Goal: Information Seeking & Learning: Learn about a topic

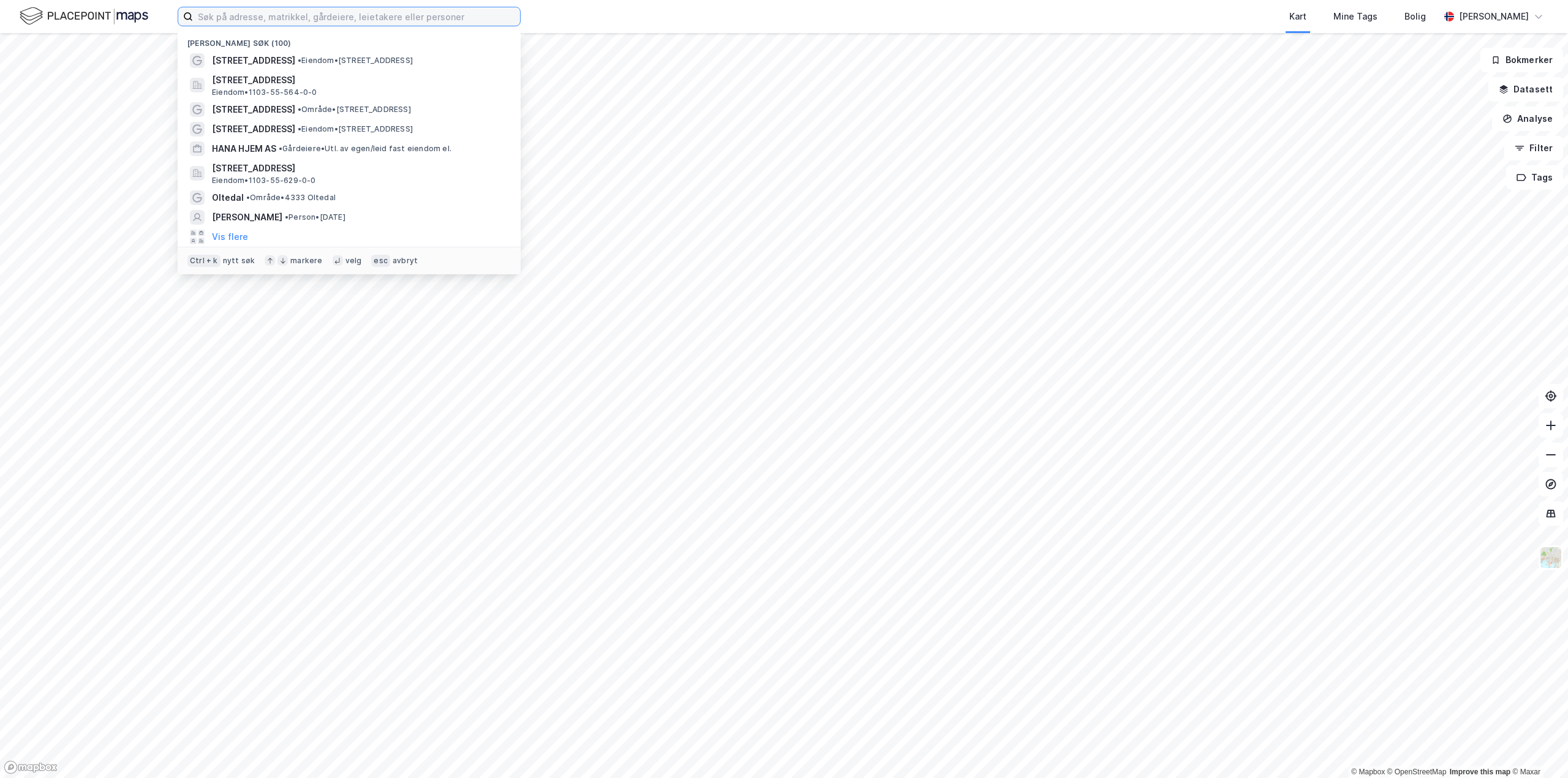
click at [251, 16] on input at bounding box center [356, 16] width 327 height 18
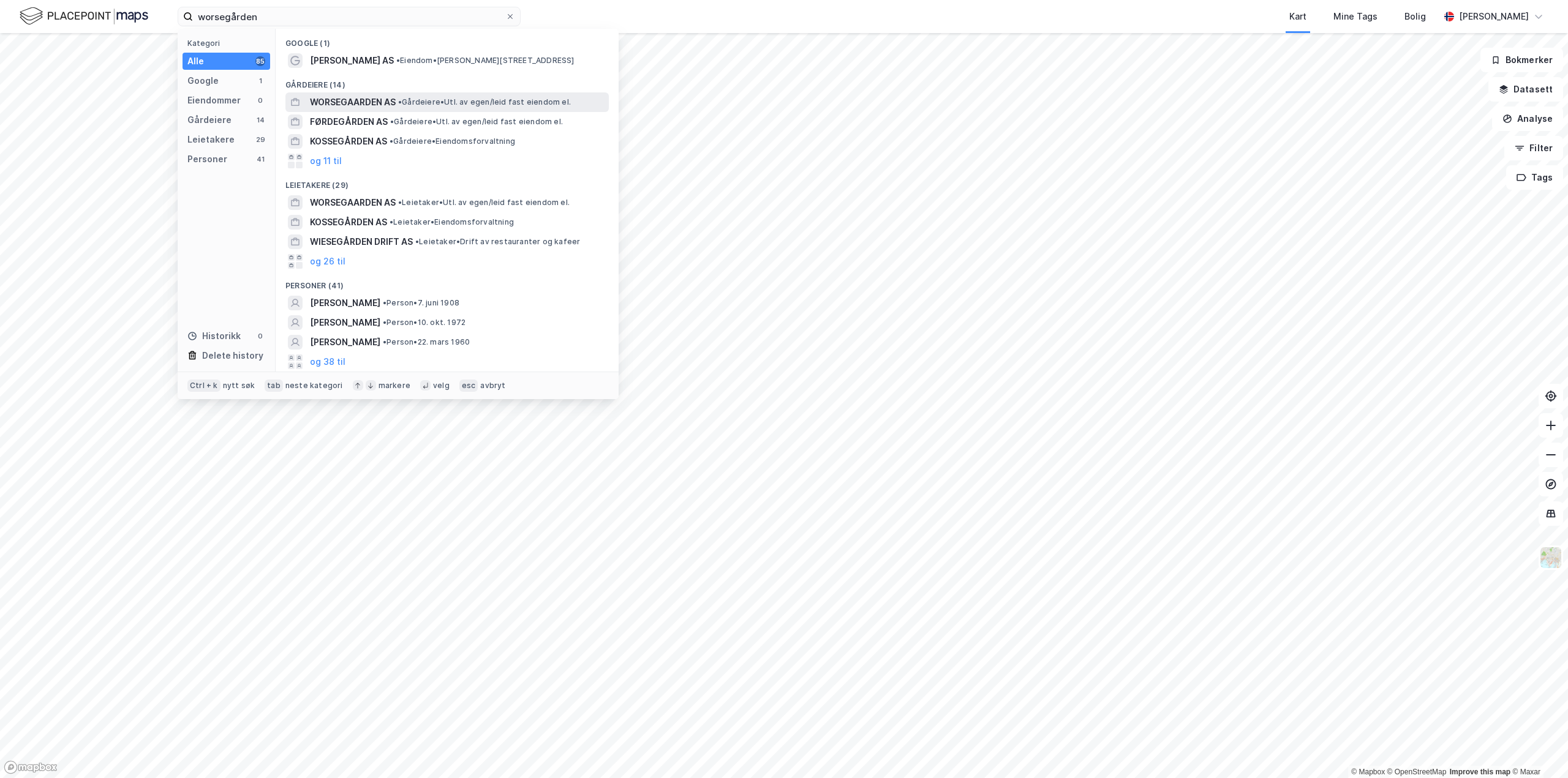
click at [339, 100] on span "WORSEGAARDEN AS" at bounding box center [353, 102] width 86 height 15
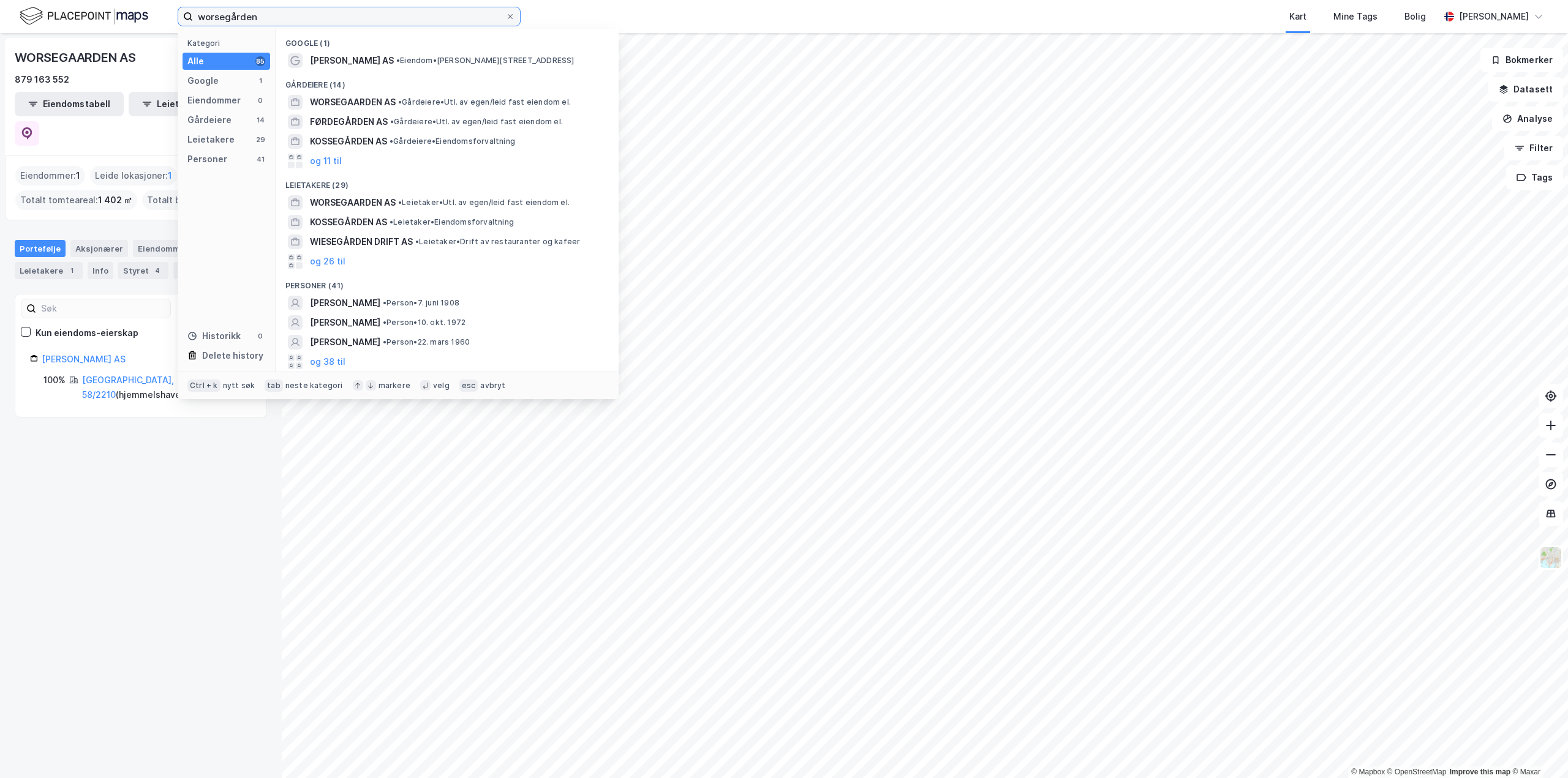
drag, startPoint x: 274, startPoint y: 13, endPoint x: 190, endPoint y: 15, distance: 84.0
click at [190, 15] on label "worsegården" at bounding box center [349, 17] width 343 height 20
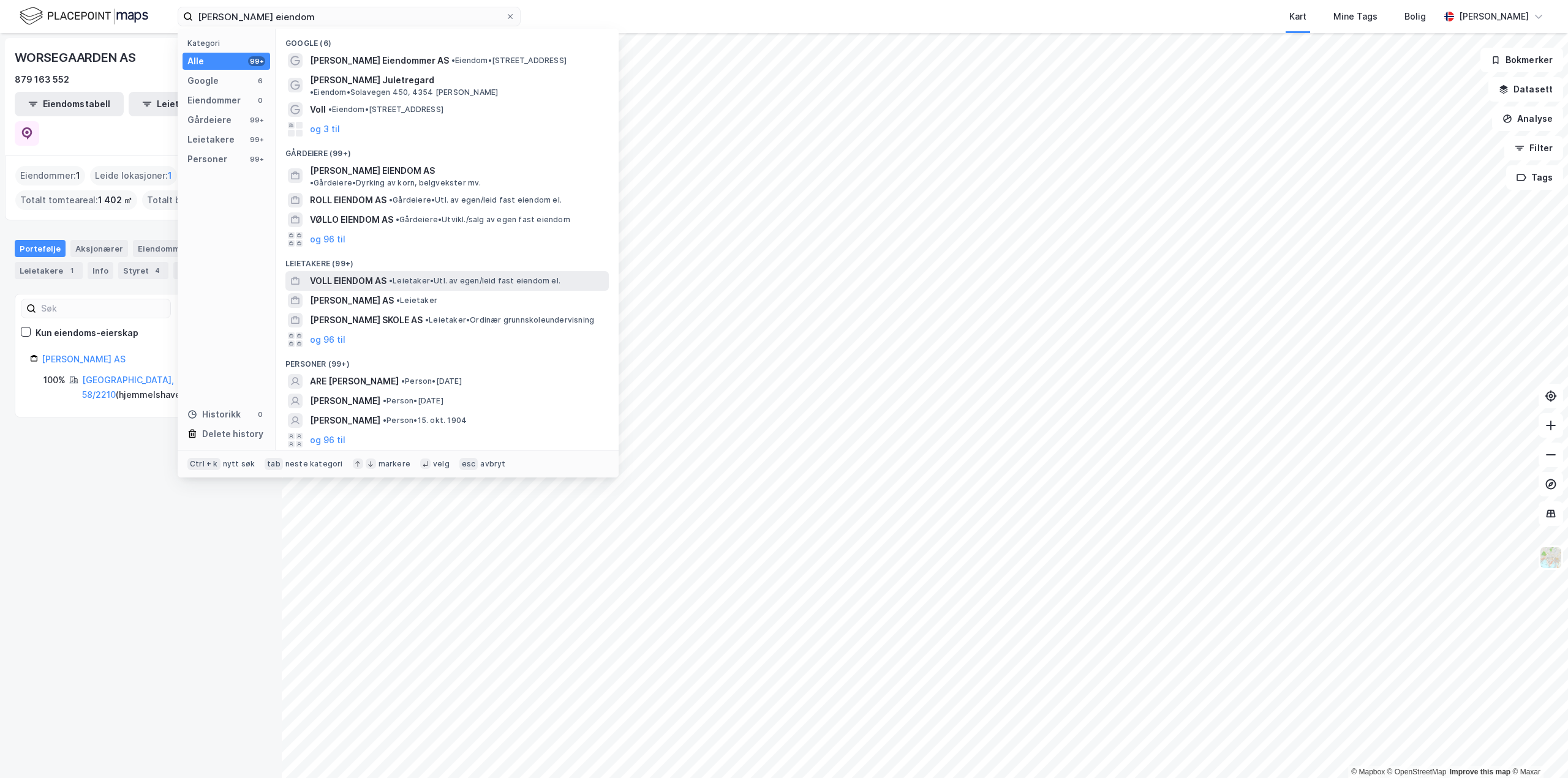
click at [330, 274] on span "VOLL EIENDOM AS" at bounding box center [348, 281] width 76 height 15
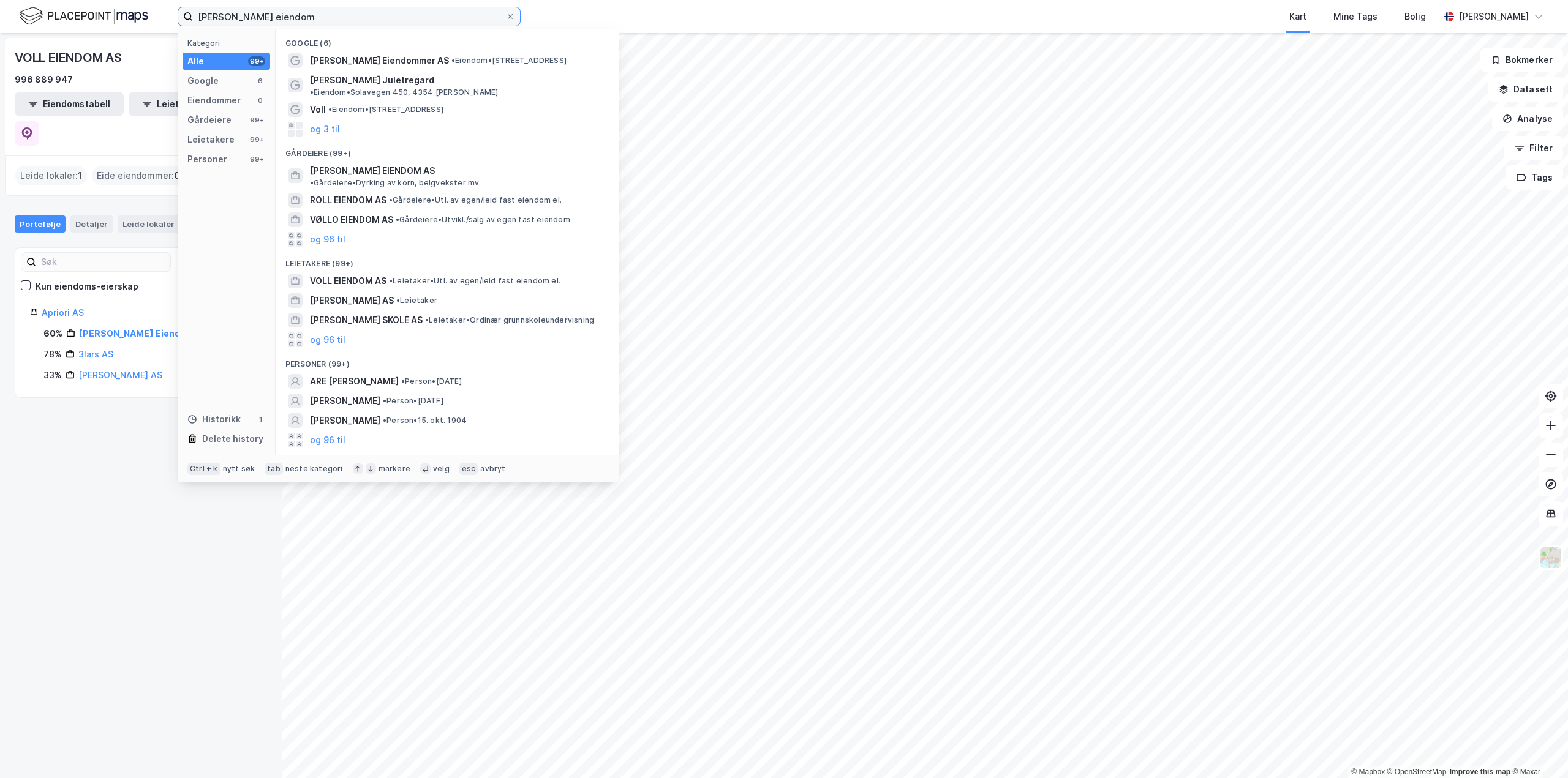
click at [264, 16] on input "[PERSON_NAME] eiendom" at bounding box center [349, 16] width 312 height 18
click at [265, 23] on input "[PERSON_NAME] eiendom" at bounding box center [349, 16] width 312 height 18
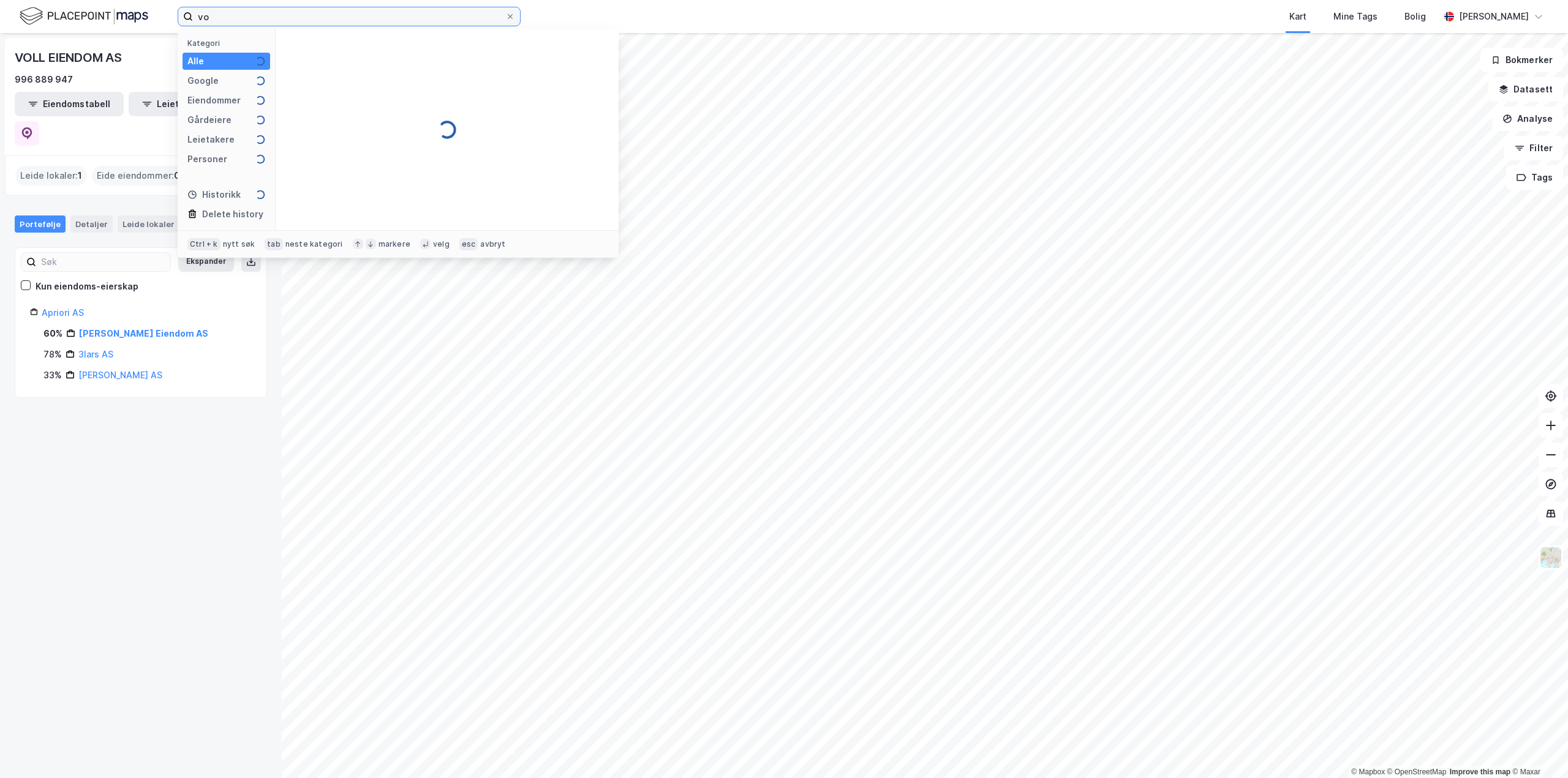
type input "v"
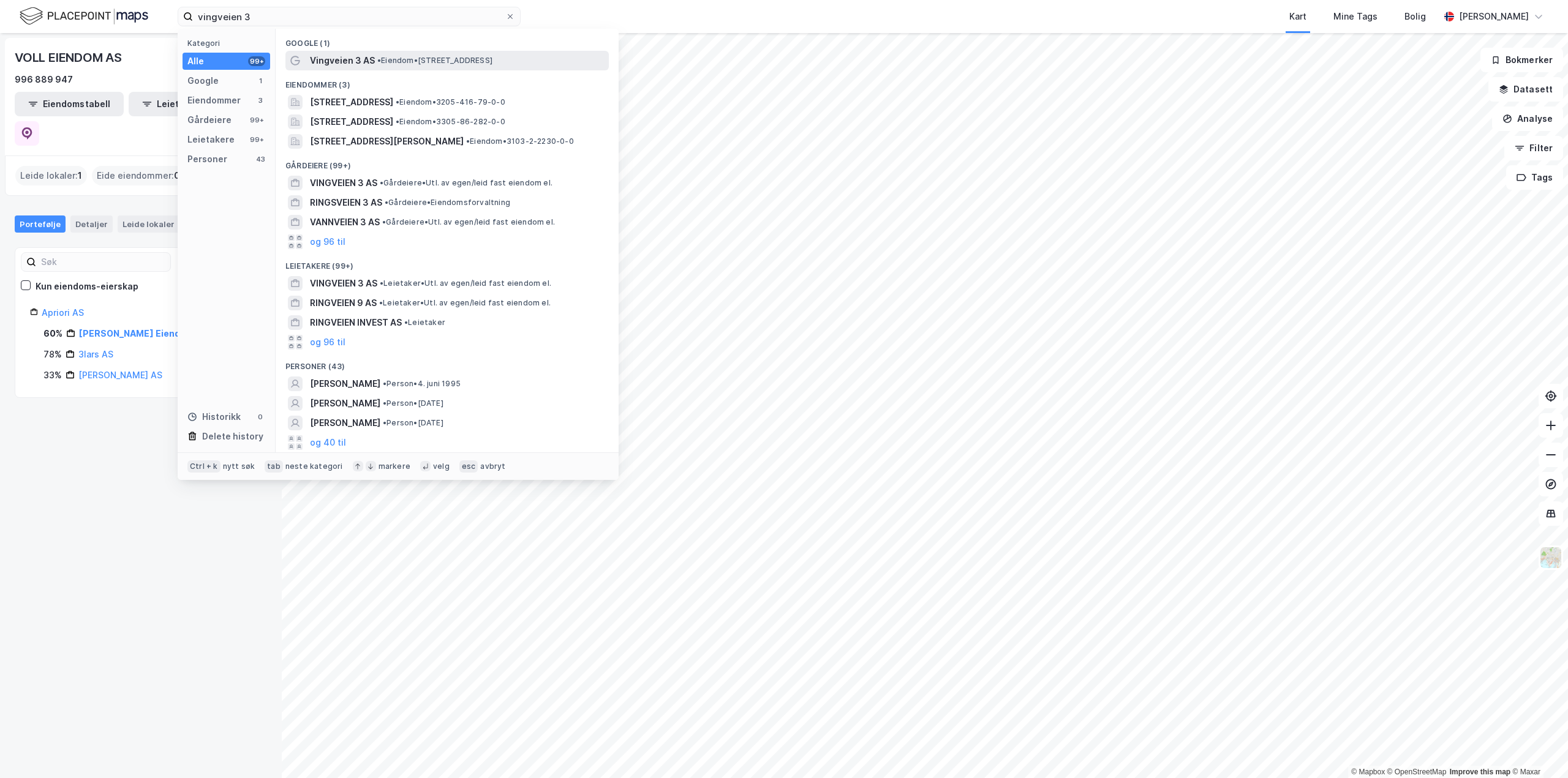
click at [321, 60] on span "Vingveien 3 AS" at bounding box center [342, 60] width 65 height 15
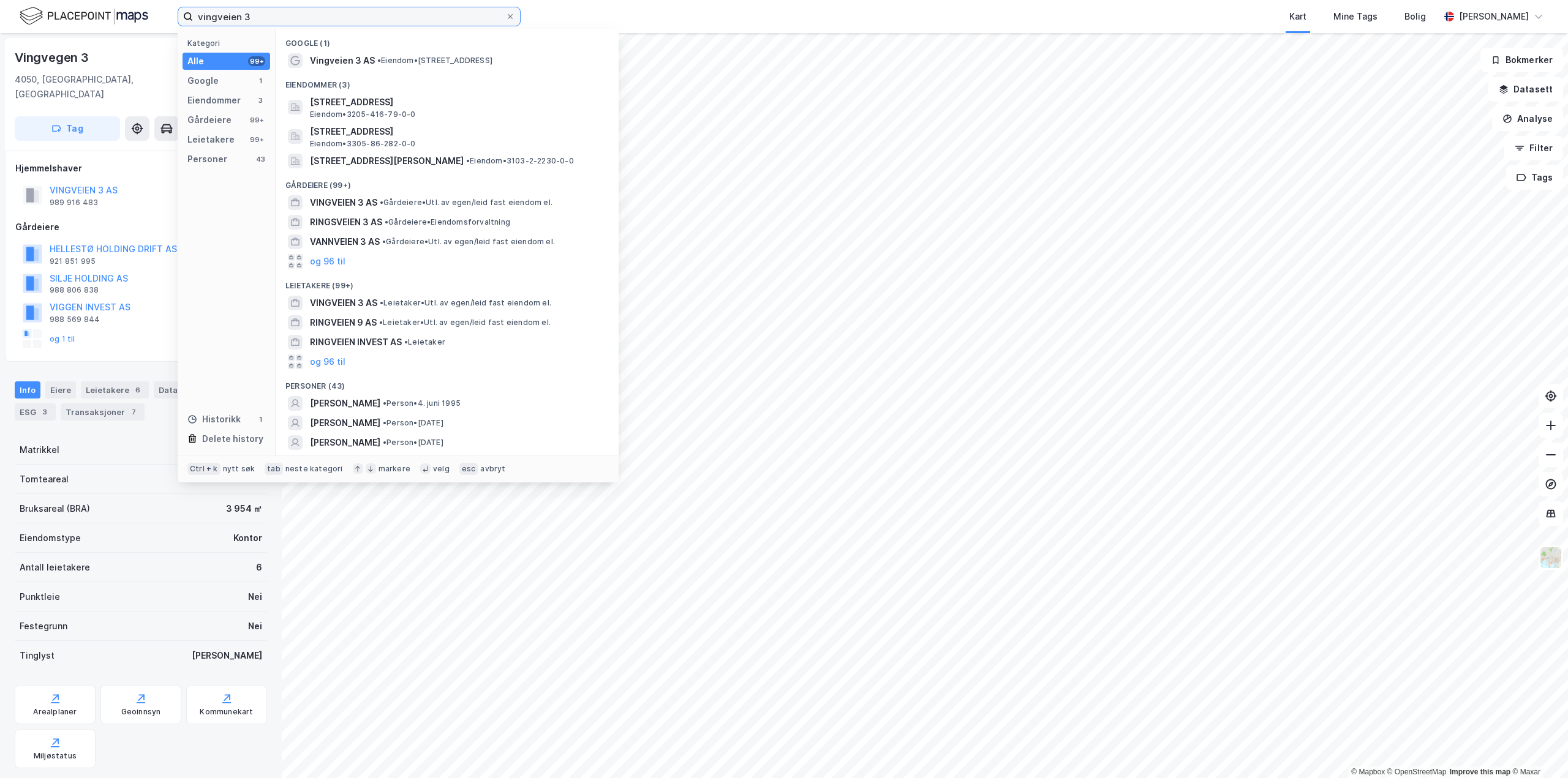
click at [262, 17] on input "vingveien 3" at bounding box center [349, 16] width 312 height 18
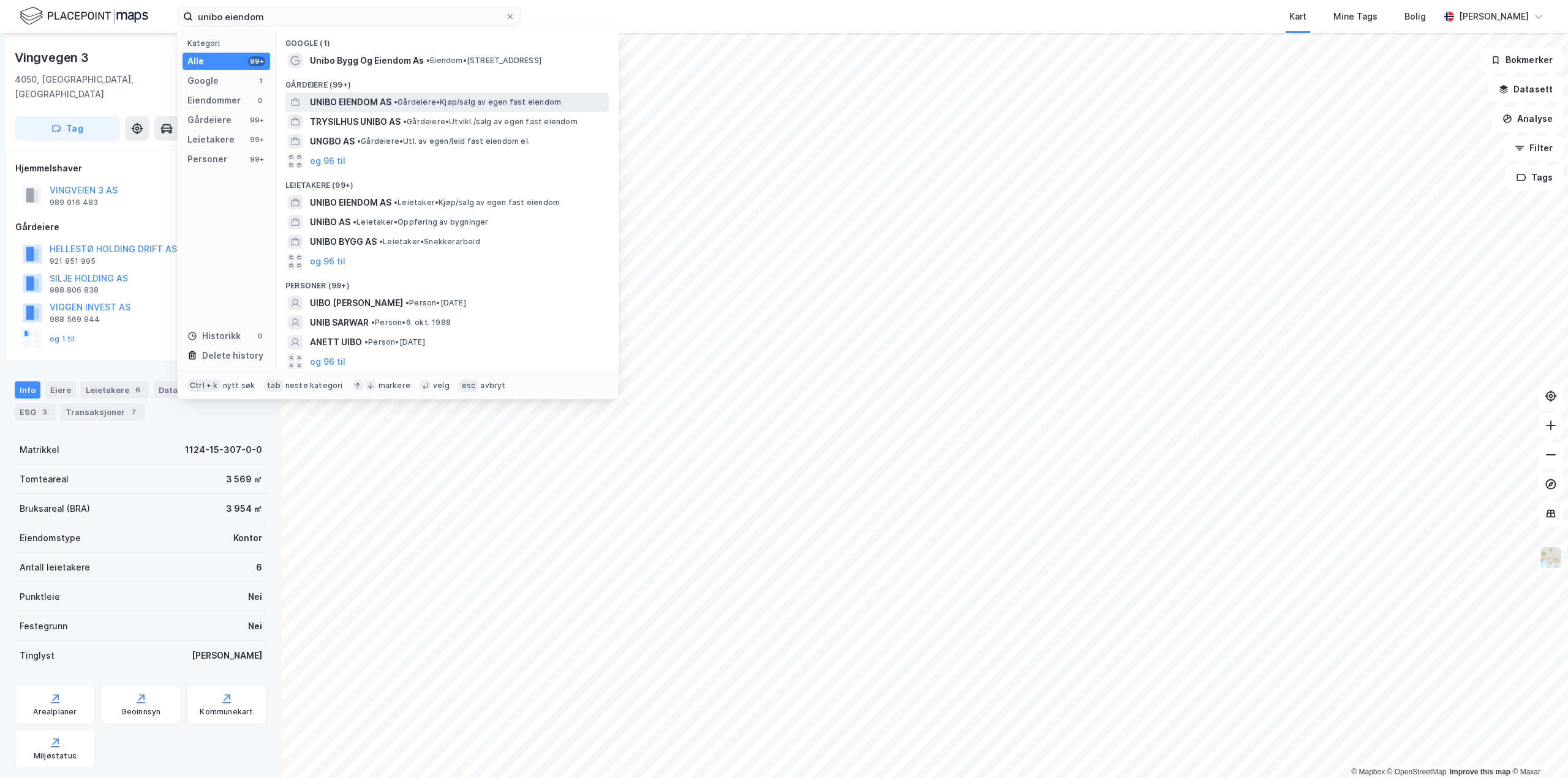
click at [326, 99] on span "UNIBO EIENDOM AS" at bounding box center [351, 102] width 81 height 15
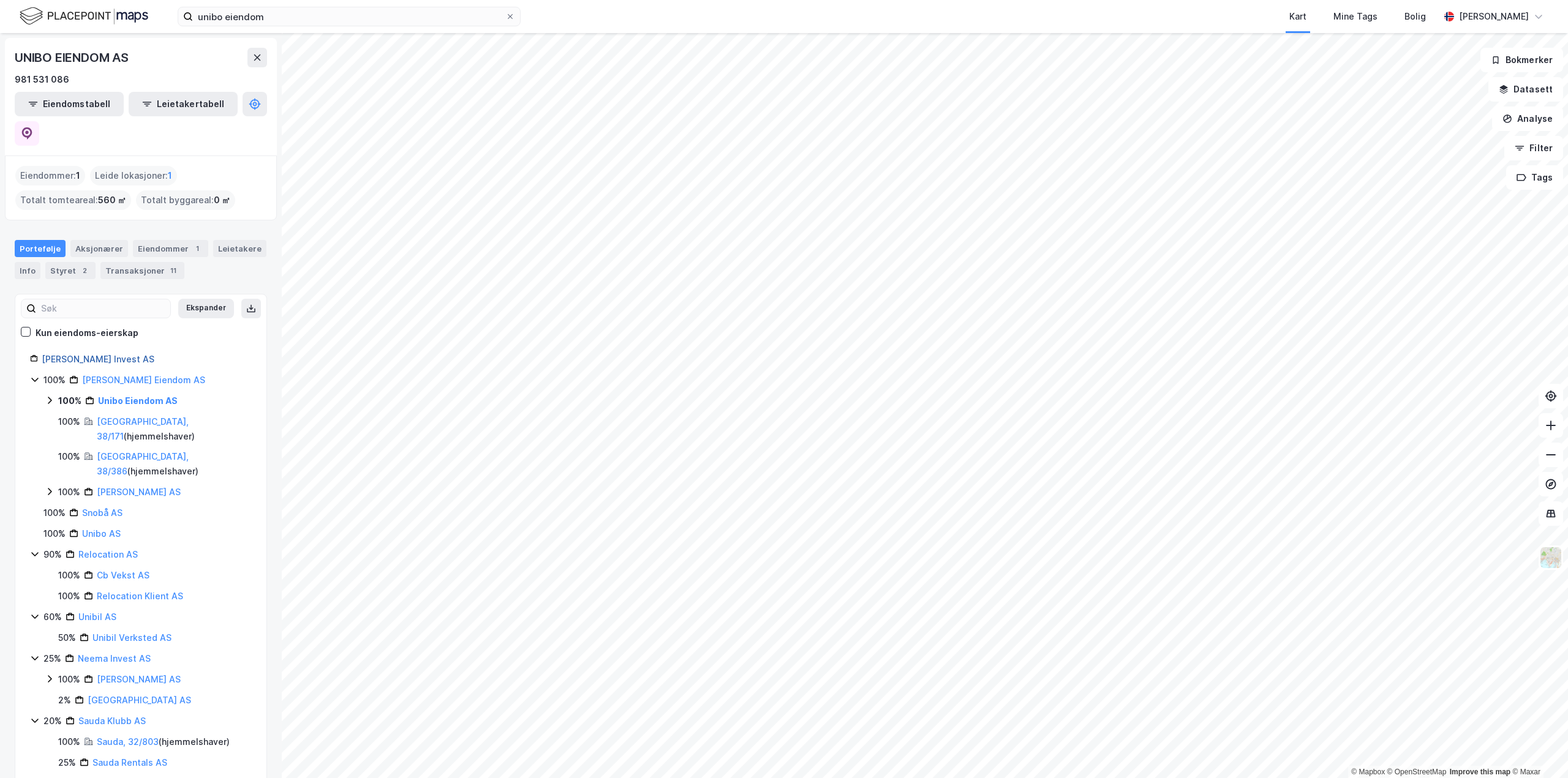
click at [52, 354] on link "[PERSON_NAME] Invest AS" at bounding box center [98, 359] width 113 height 11
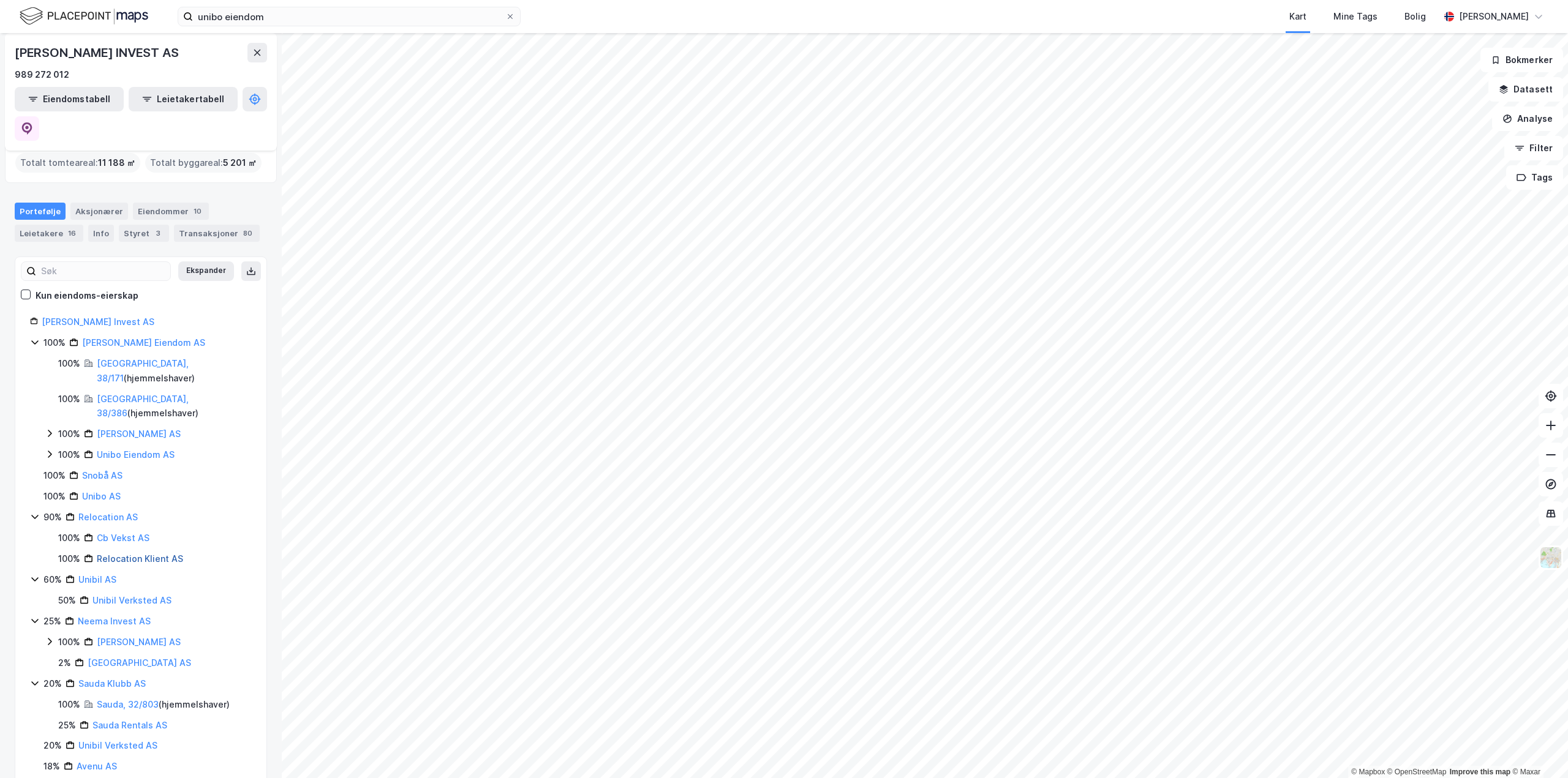
scroll to position [79, 0]
click at [287, 14] on input "unibo eiendom" at bounding box center [349, 16] width 312 height 18
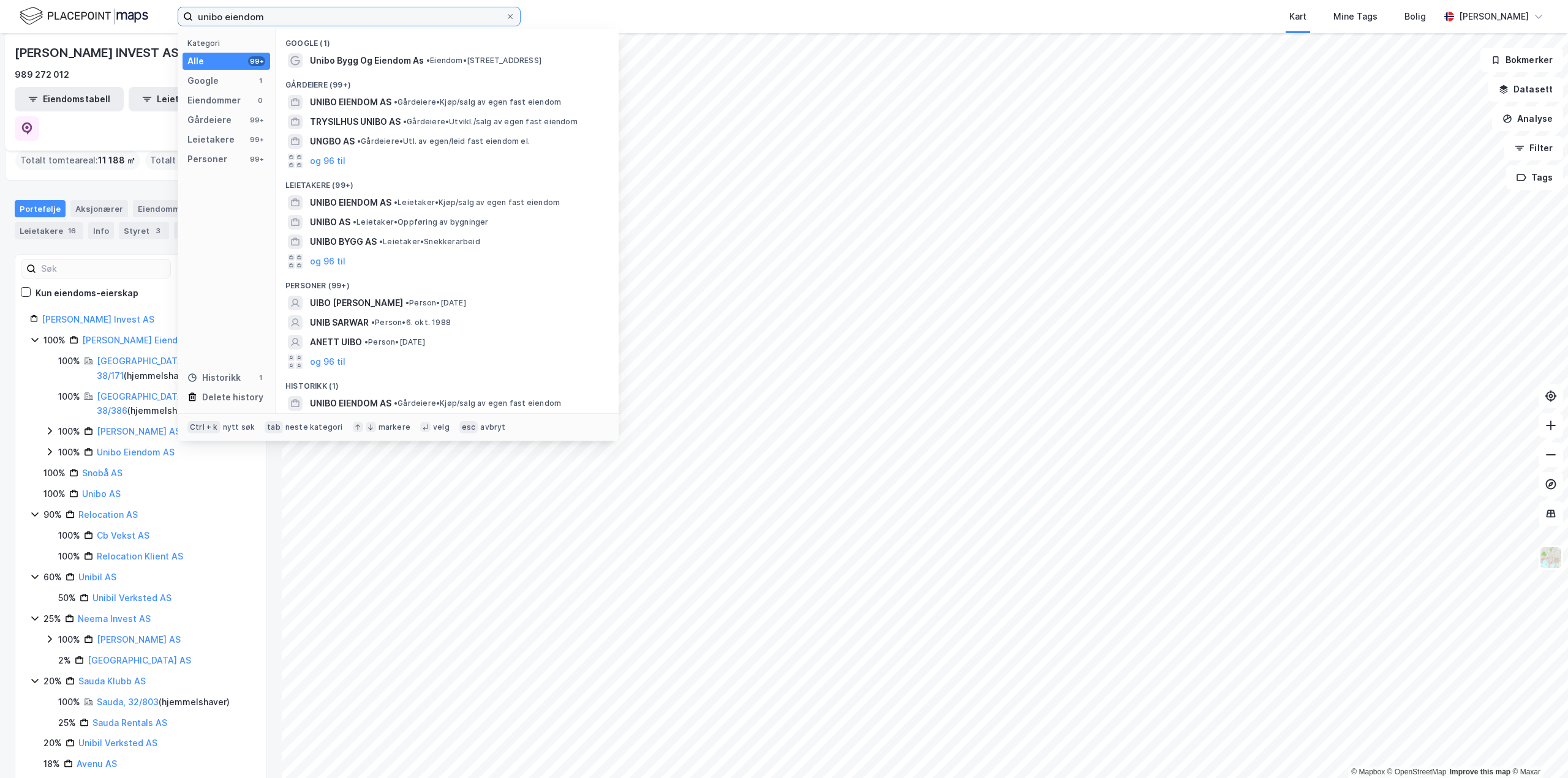
click at [287, 14] on input "unibo eiendom" at bounding box center [349, 16] width 312 height 18
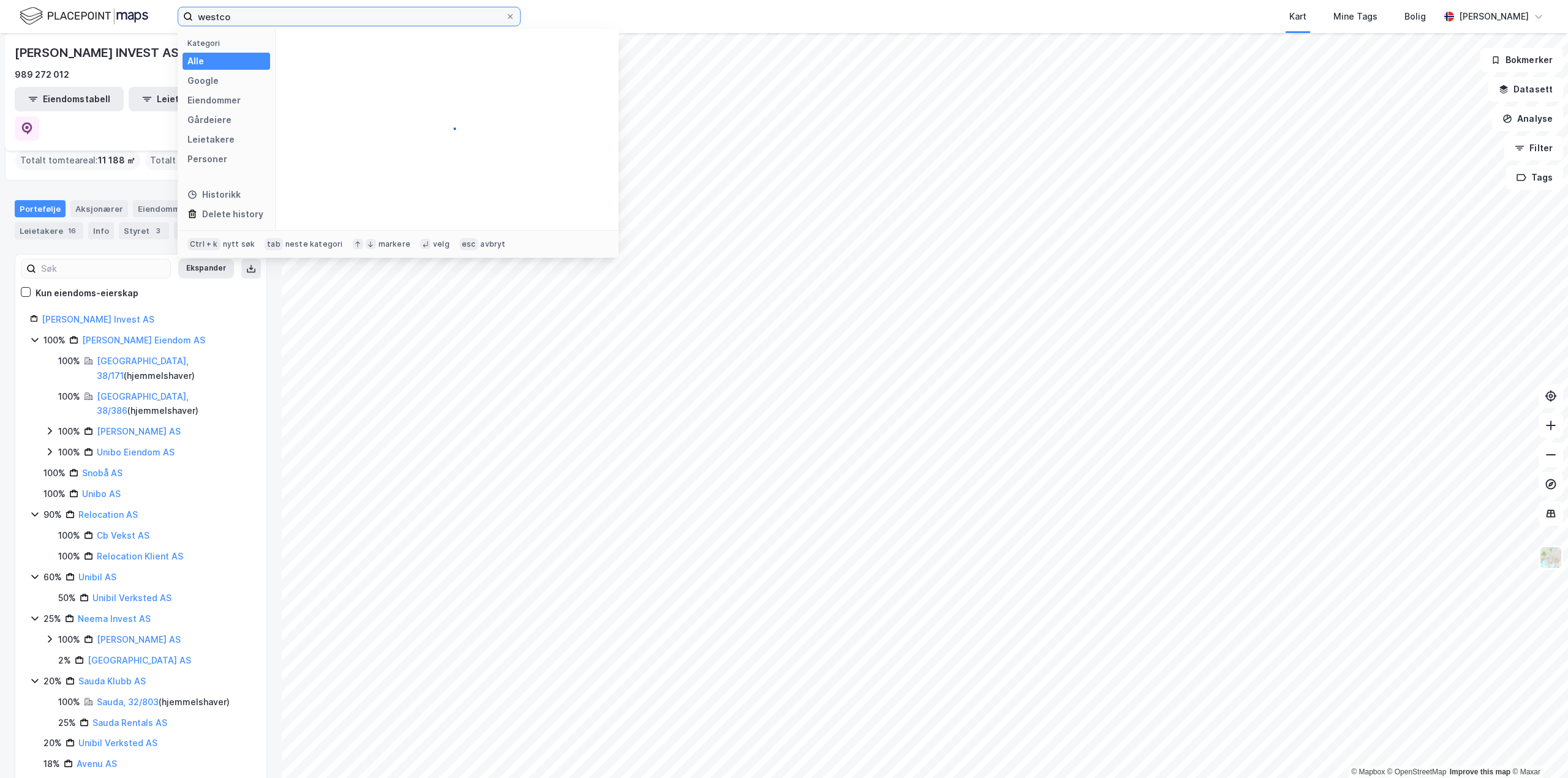
type input "westco"
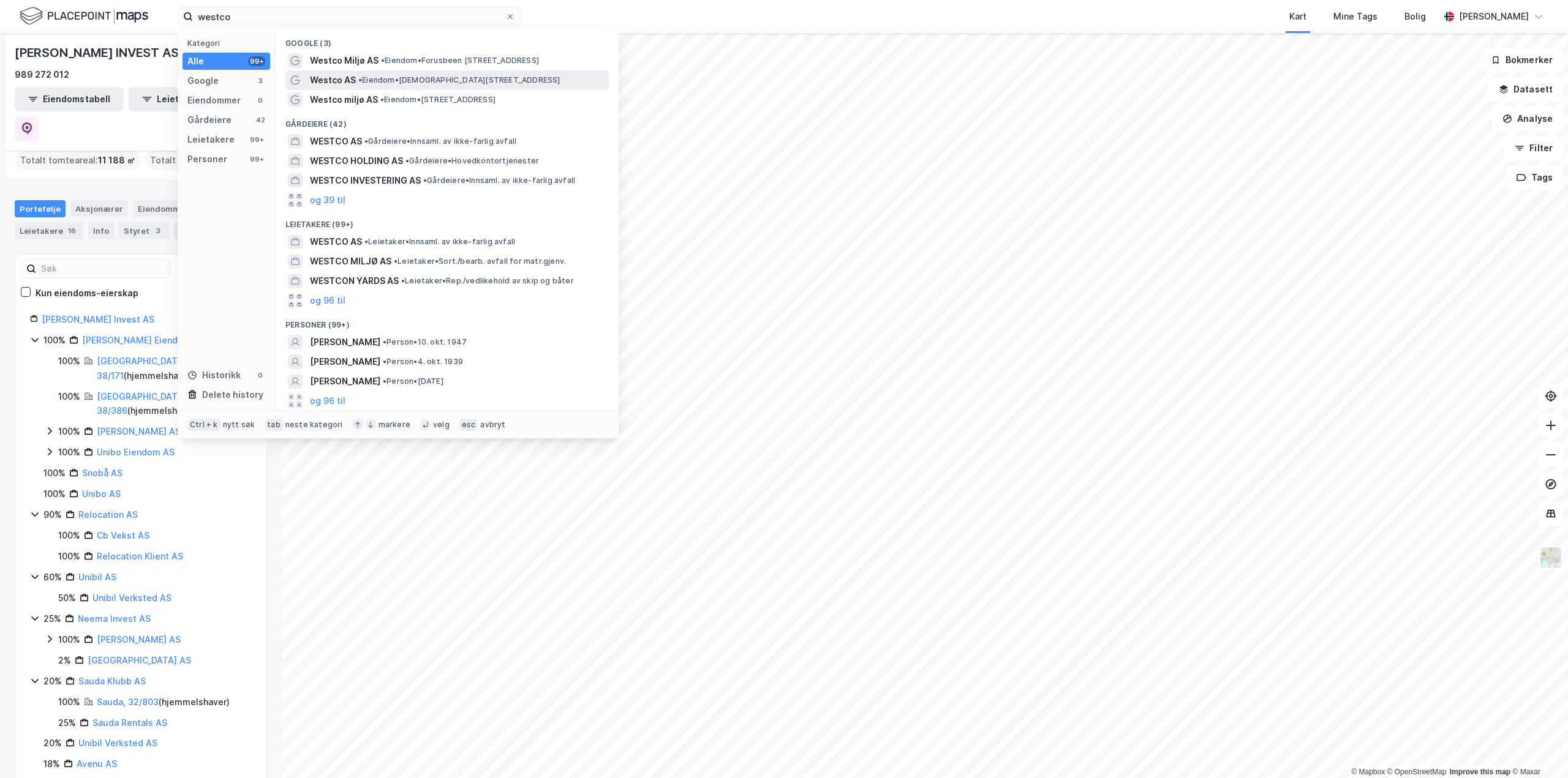
click at [334, 77] on span "Westco AS" at bounding box center [333, 80] width 46 height 15
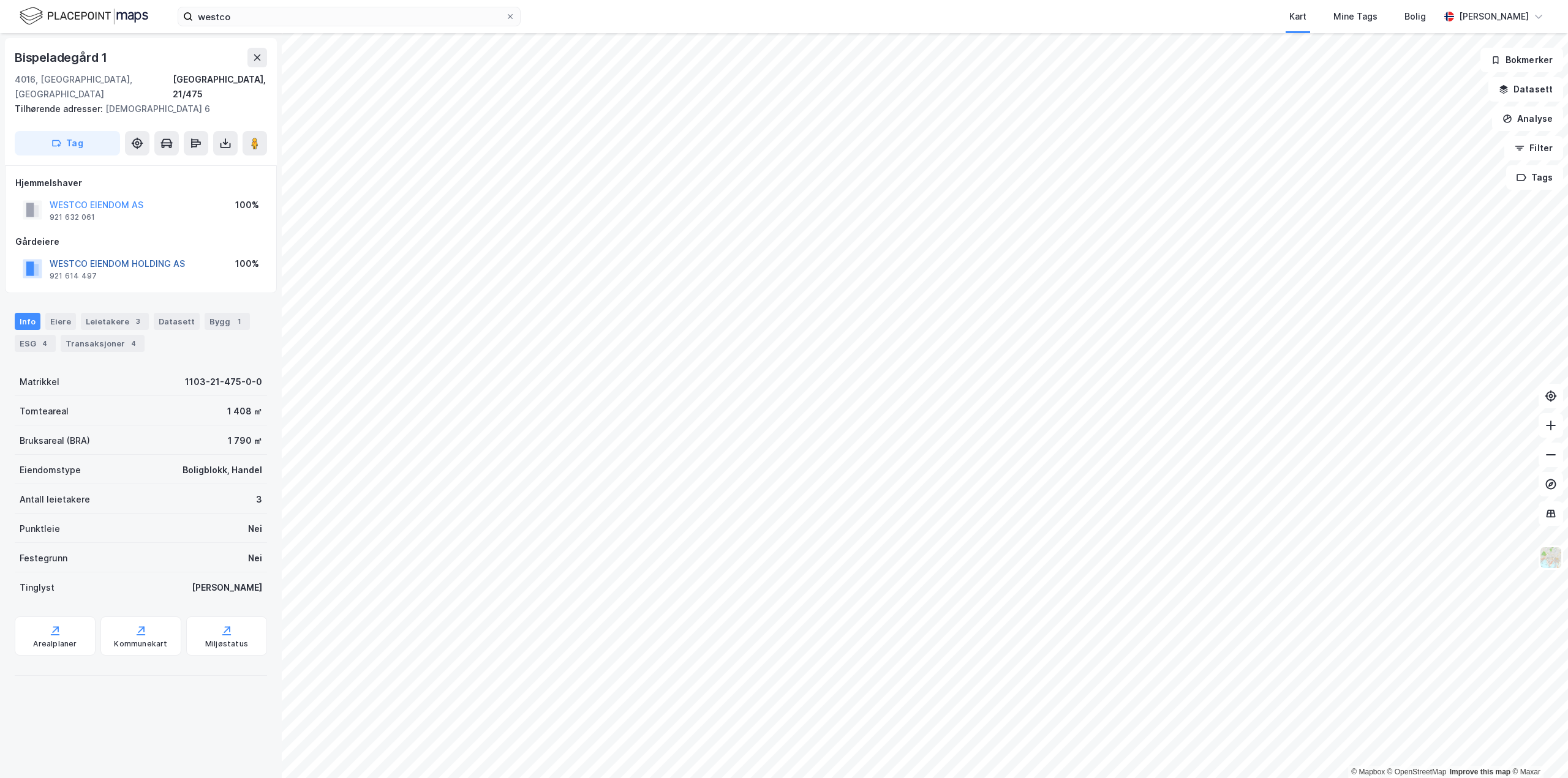
click at [0, 0] on button "WESTCO EIENDOM HOLDING AS" at bounding box center [0, 0] width 0 height 0
